Goal: Check status: Check status

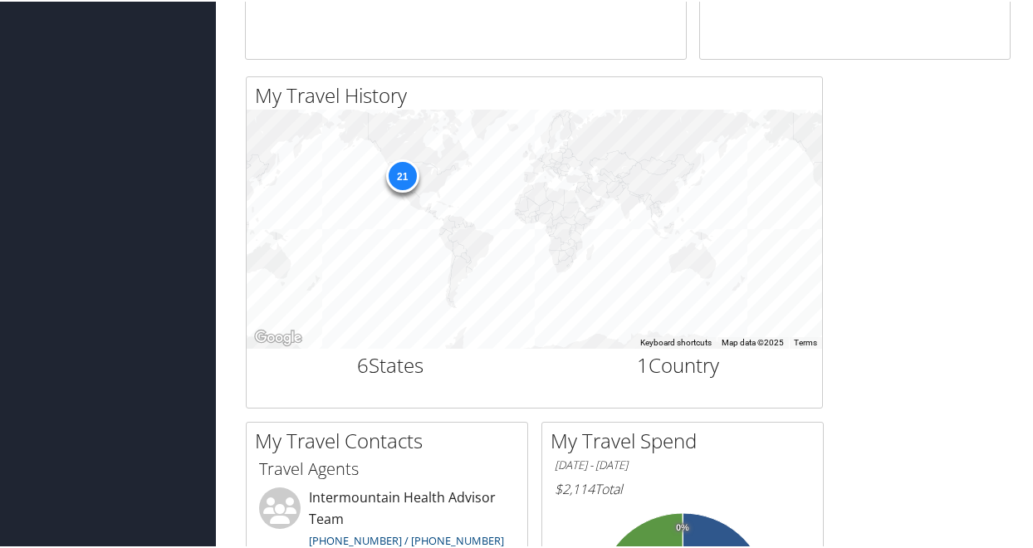
scroll to position [489, 0]
click at [398, 182] on div "21" at bounding box center [401, 175] width 33 height 33
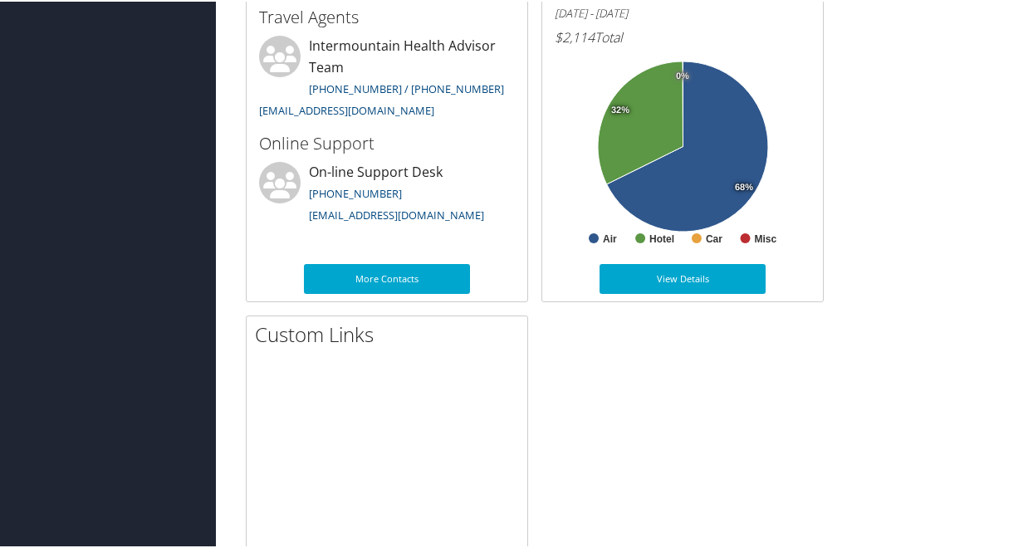
scroll to position [940, 0]
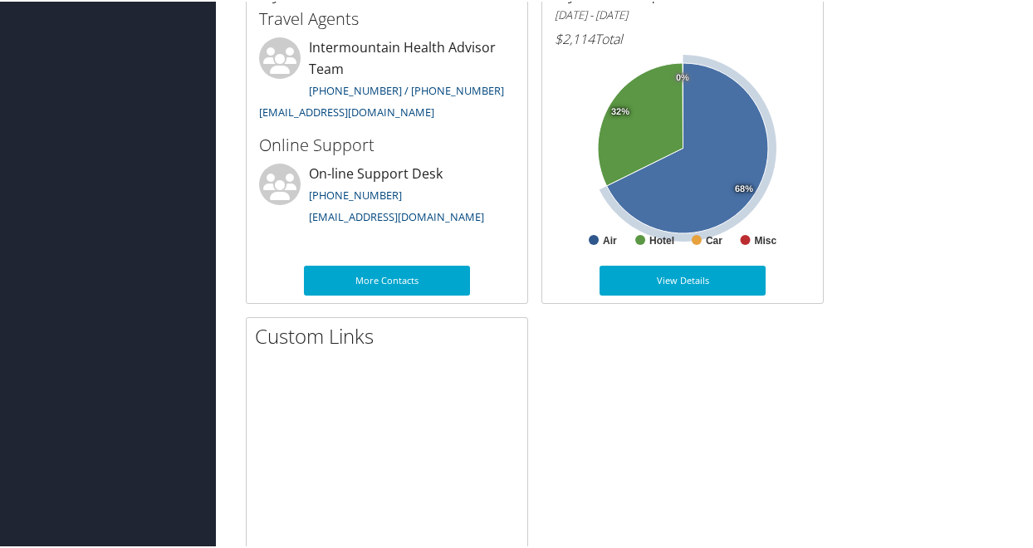
click at [657, 187] on icon at bounding box center [687, 146] width 161 height 170
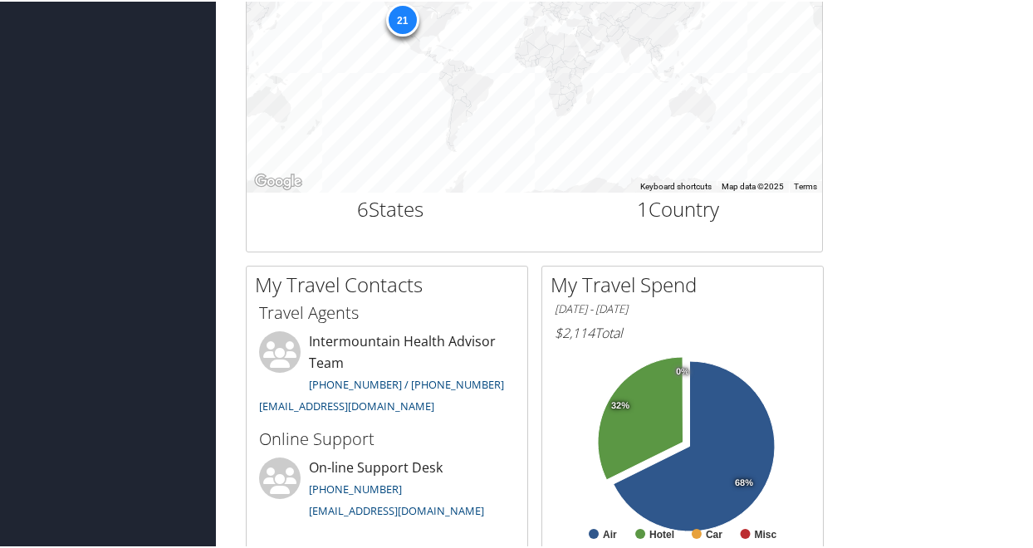
scroll to position [646, 0]
click at [383, 212] on h2 "6 States" at bounding box center [390, 207] width 263 height 28
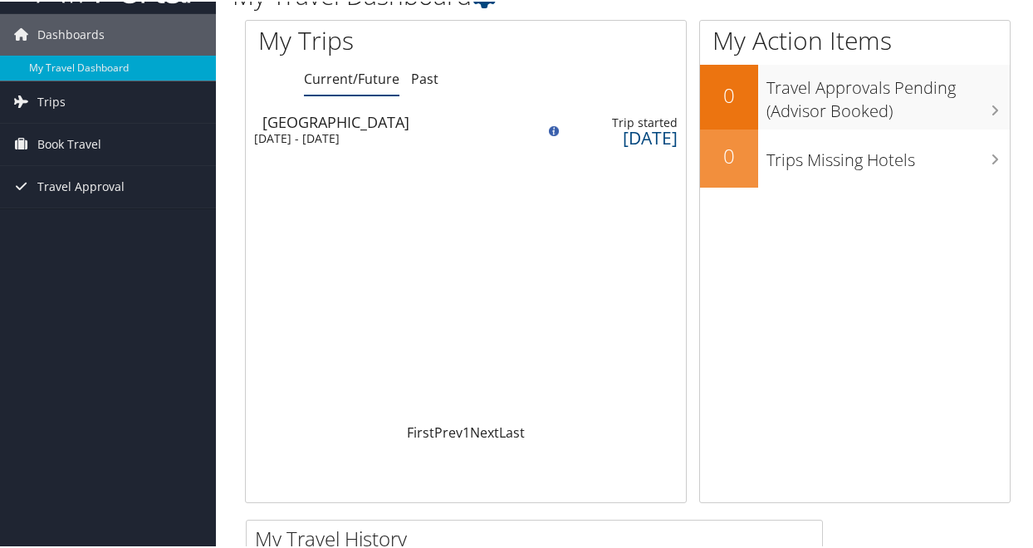
scroll to position [48, 0]
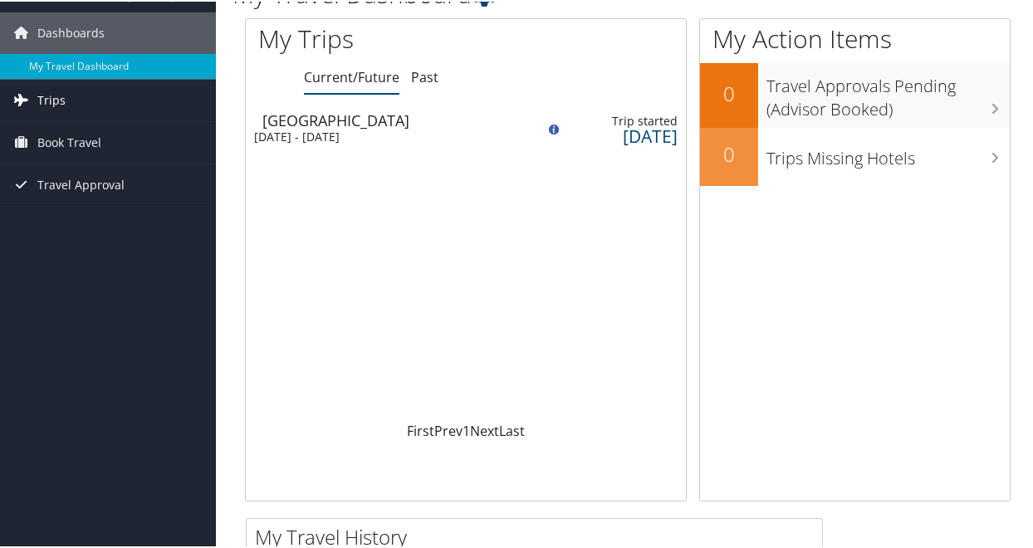
click at [59, 99] on span "Trips" at bounding box center [51, 99] width 28 height 42
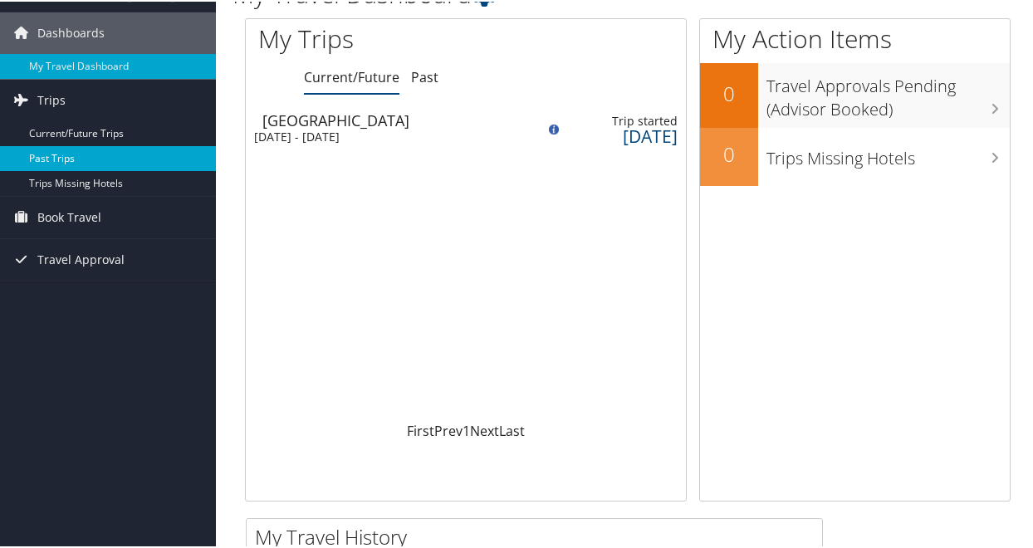
click at [67, 147] on link "Past Trips" at bounding box center [108, 156] width 216 height 25
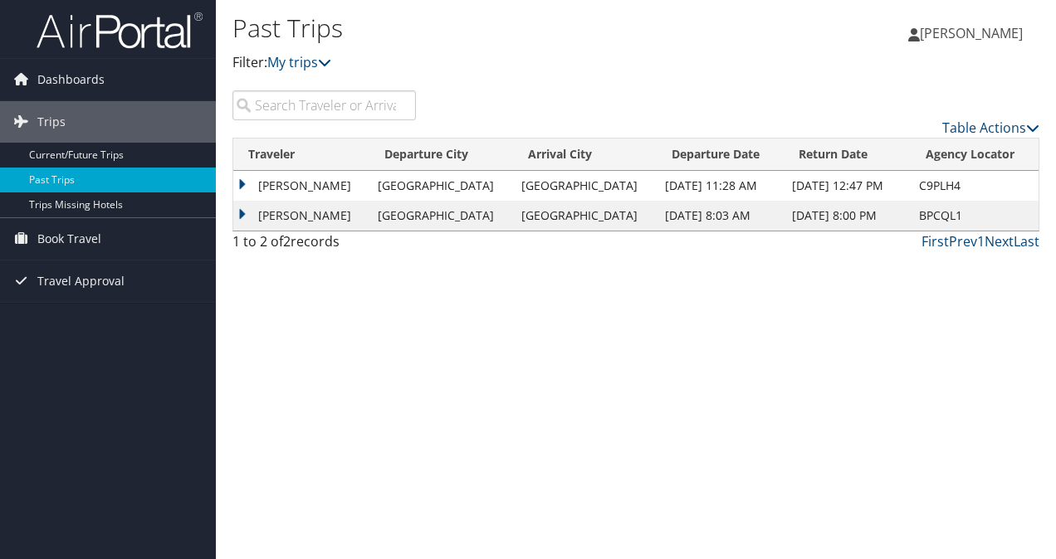
click at [249, 178] on td "[PERSON_NAME]" at bounding box center [301, 186] width 136 height 30
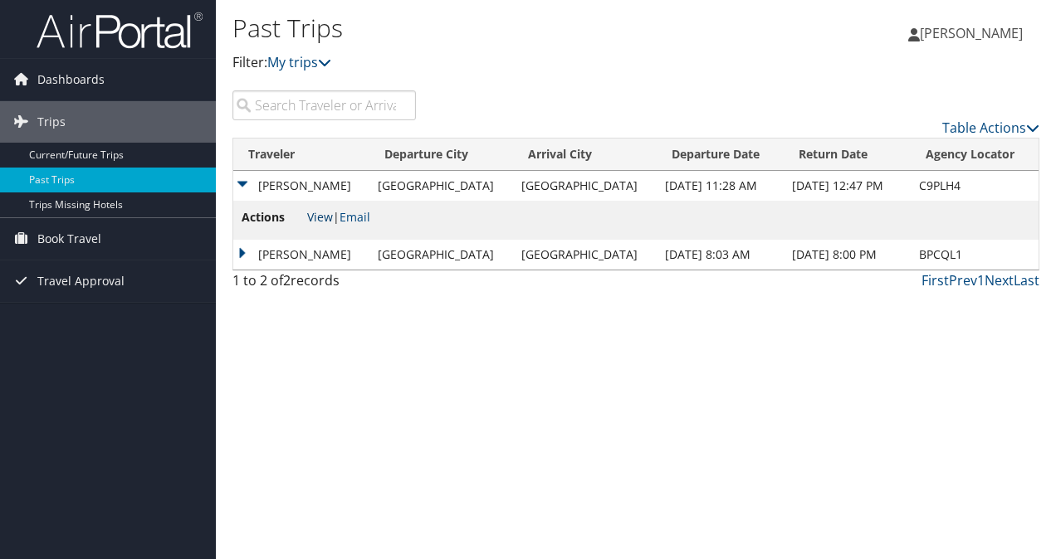
click at [317, 219] on link "View" at bounding box center [320, 217] width 26 height 16
click at [931, 254] on td "BPCQL1" at bounding box center [975, 255] width 129 height 30
copy td "BPCQL1"
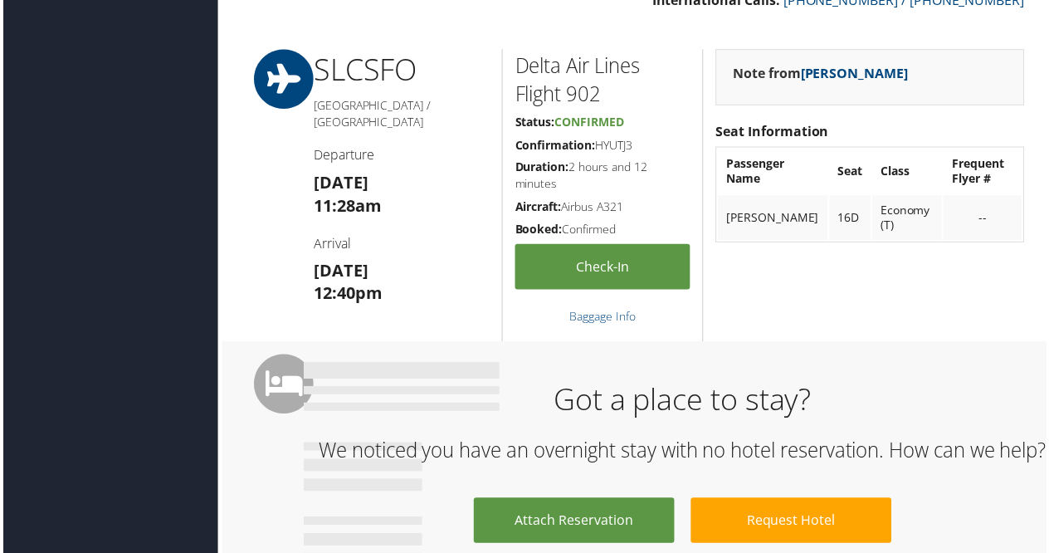
scroll to position [632, 0]
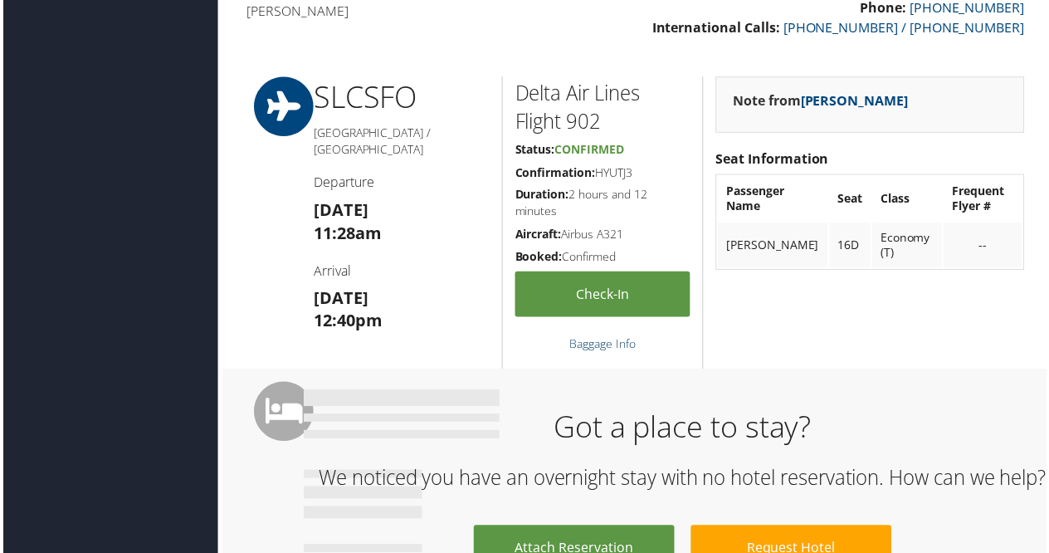
click at [598, 339] on link "Baggage Info" at bounding box center [602, 346] width 66 height 16
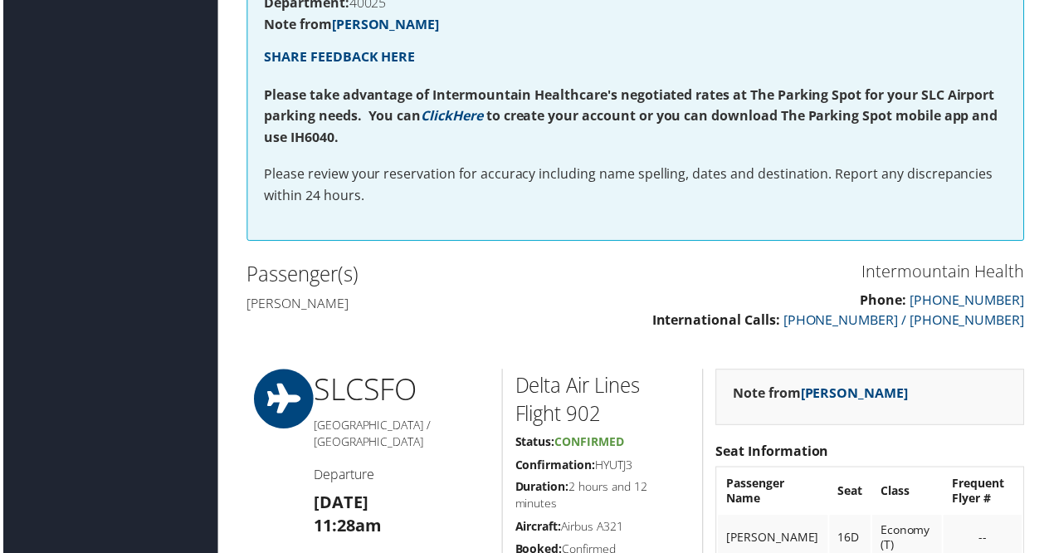
scroll to position [378, 0]
